Goal: Information Seeking & Learning: Compare options

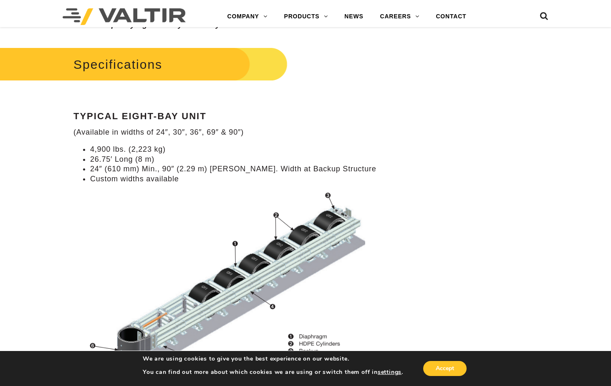
scroll to position [778, 0]
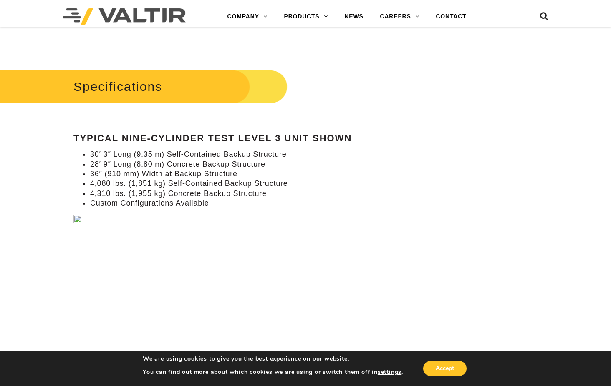
scroll to position [778, 0]
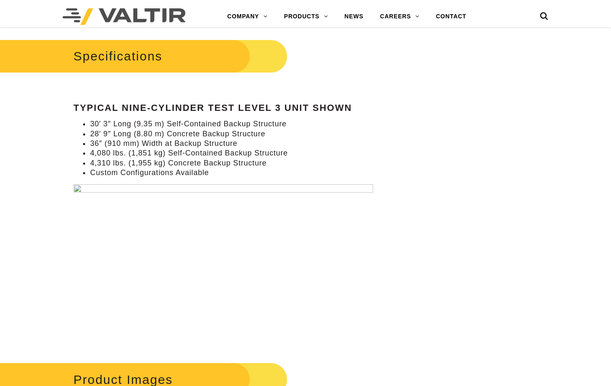
scroll to position [778, 0]
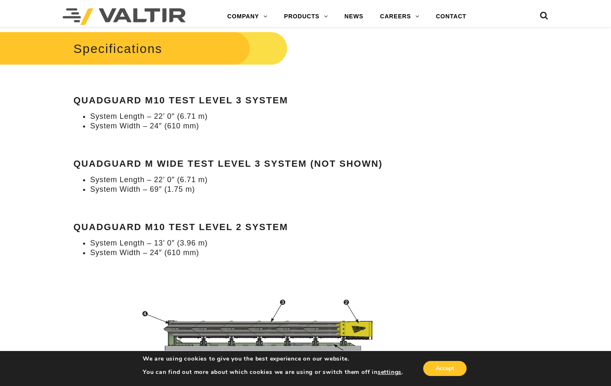
scroll to position [723, 0]
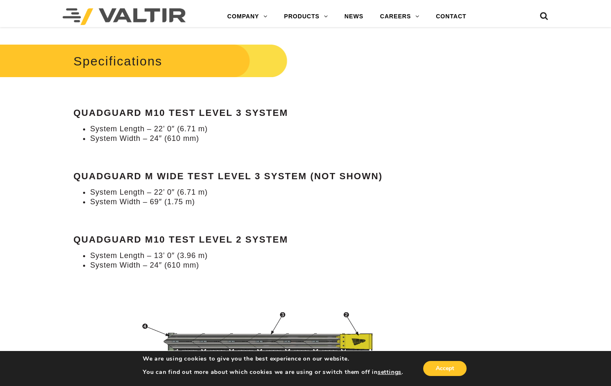
click at [140, 214] on div "Specifications QuadGuard M10 Test Level 3 System System Length – 22’ 0″ (6.71 m…" at bounding box center [228, 156] width 311 height 229
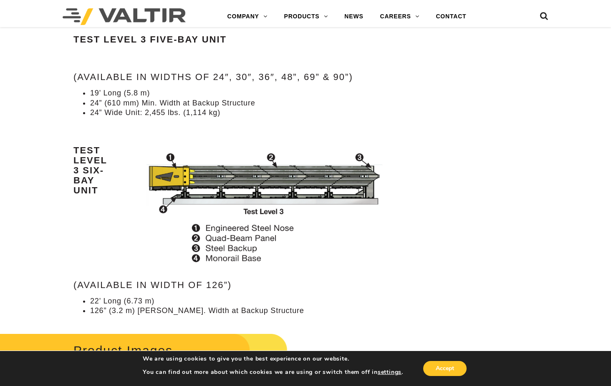
scroll to position [1140, 0]
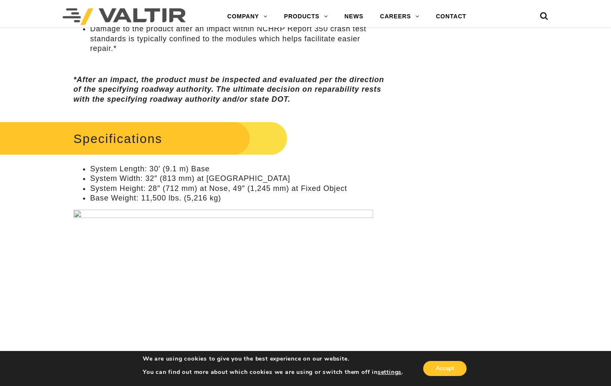
scroll to position [584, 0]
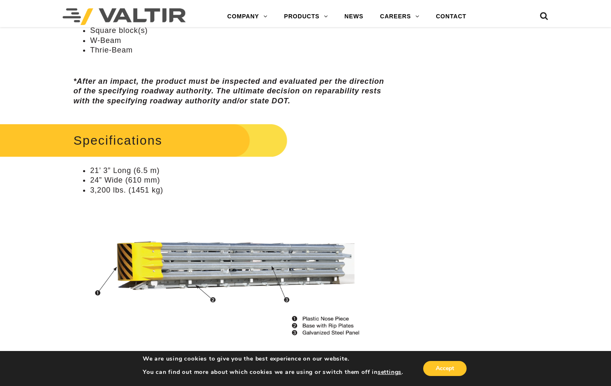
scroll to position [667, 0]
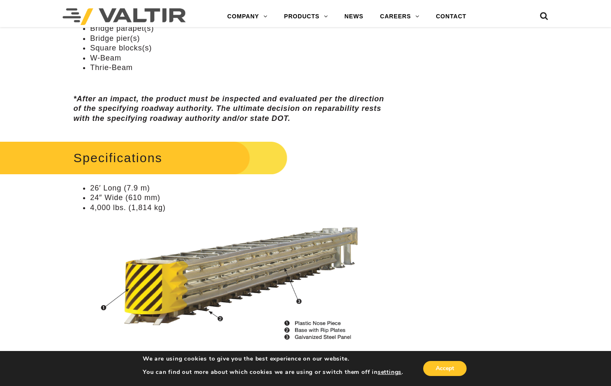
scroll to position [695, 0]
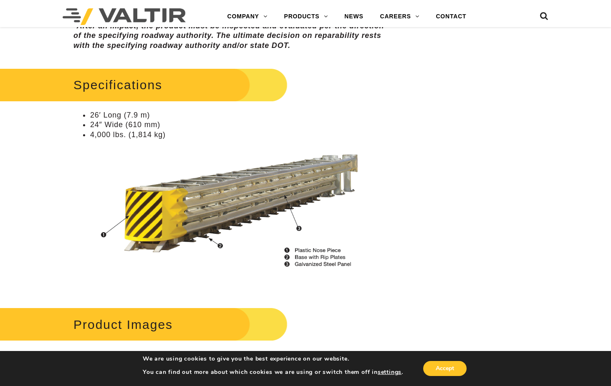
click at [220, 241] on img at bounding box center [228, 208] width 311 height 129
